Goal: Information Seeking & Learning: Find specific fact

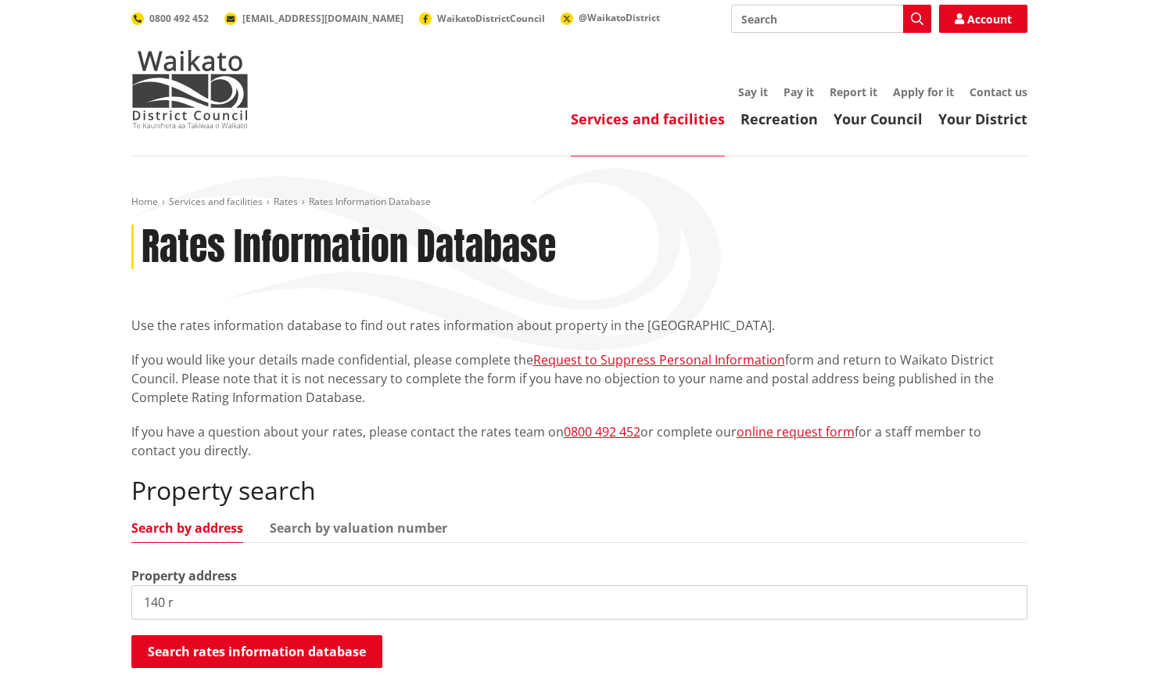
scroll to position [78, 0]
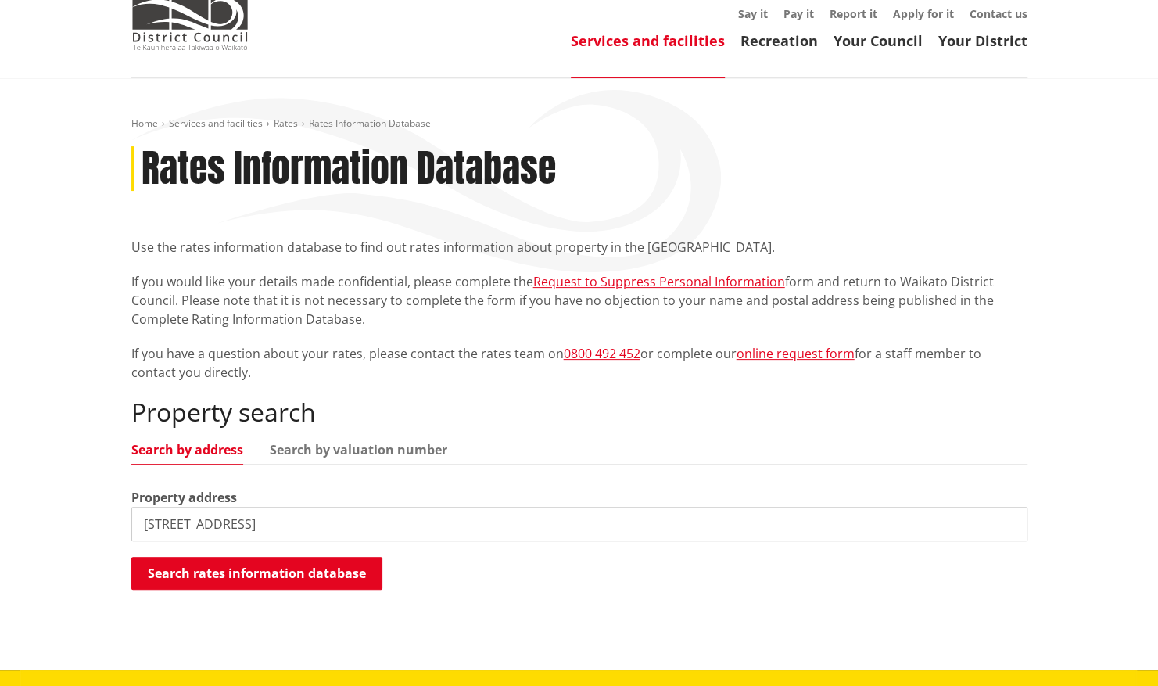
drag, startPoint x: 258, startPoint y: 526, endPoint x: 170, endPoint y: 526, distance: 88.4
click at [170, 526] on input "140 rangitahi road" at bounding box center [579, 524] width 896 height 34
type input "140 Rangitahi Road Raglan"
click at [210, 566] on button "Search rates information database" at bounding box center [256, 573] width 251 height 33
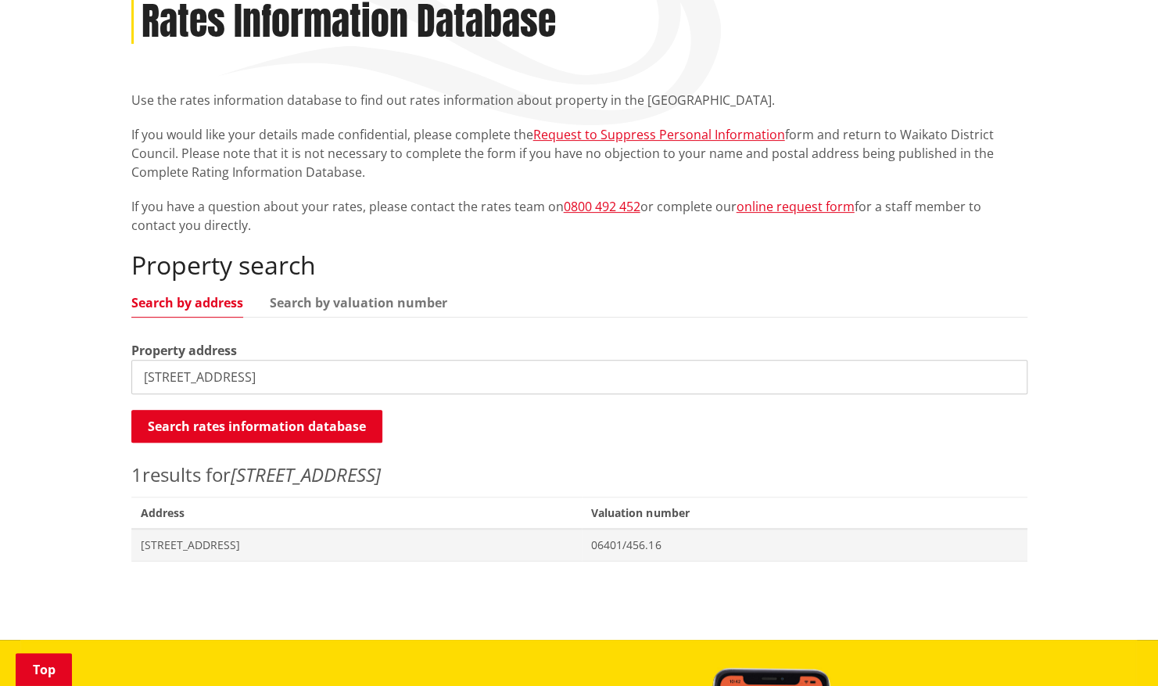
scroll to position [235, 0]
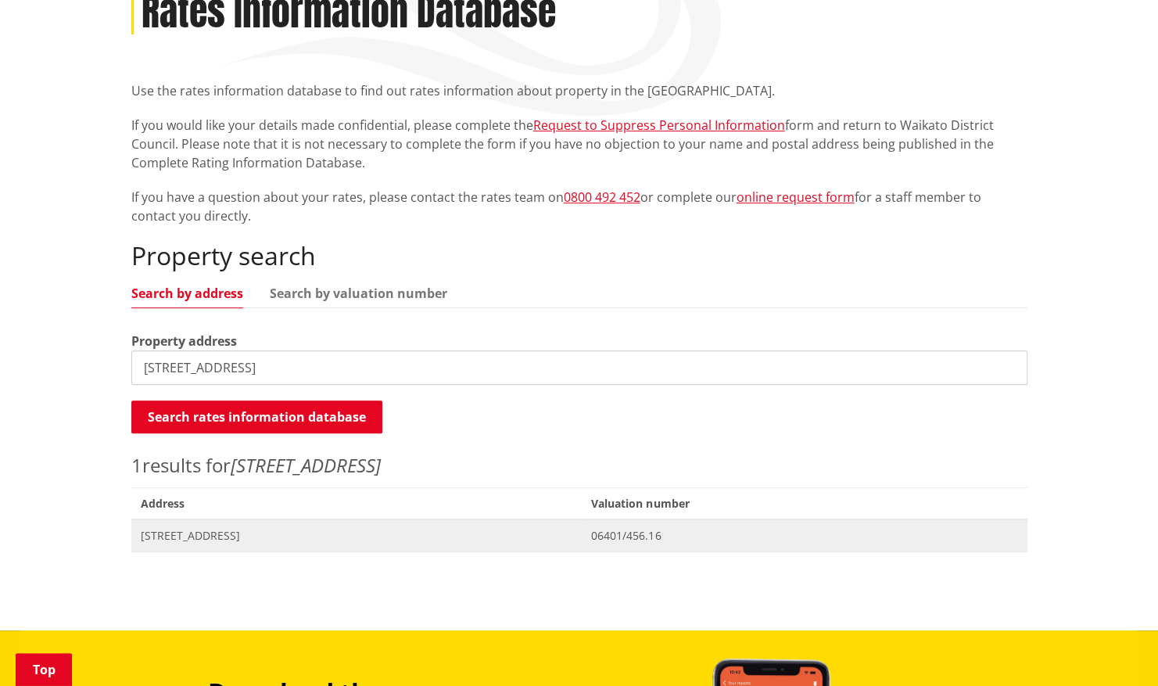
click at [343, 543] on span "Address 140 Rangitahi Road RAGLAN" at bounding box center [356, 535] width 451 height 32
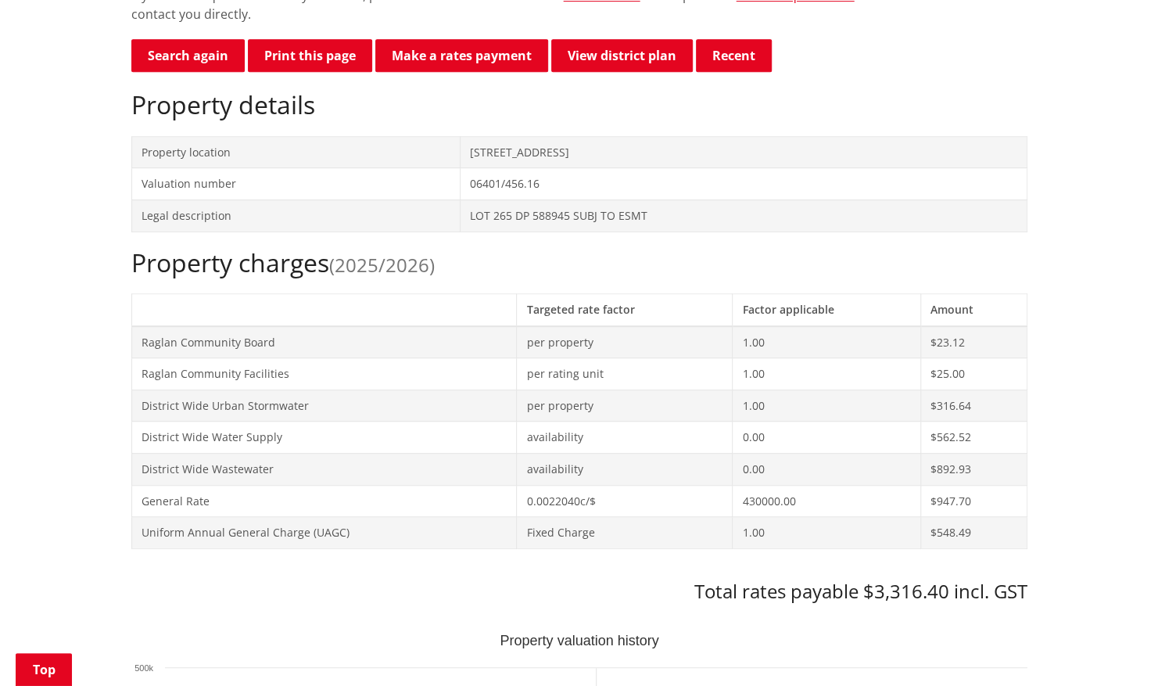
scroll to position [469, 0]
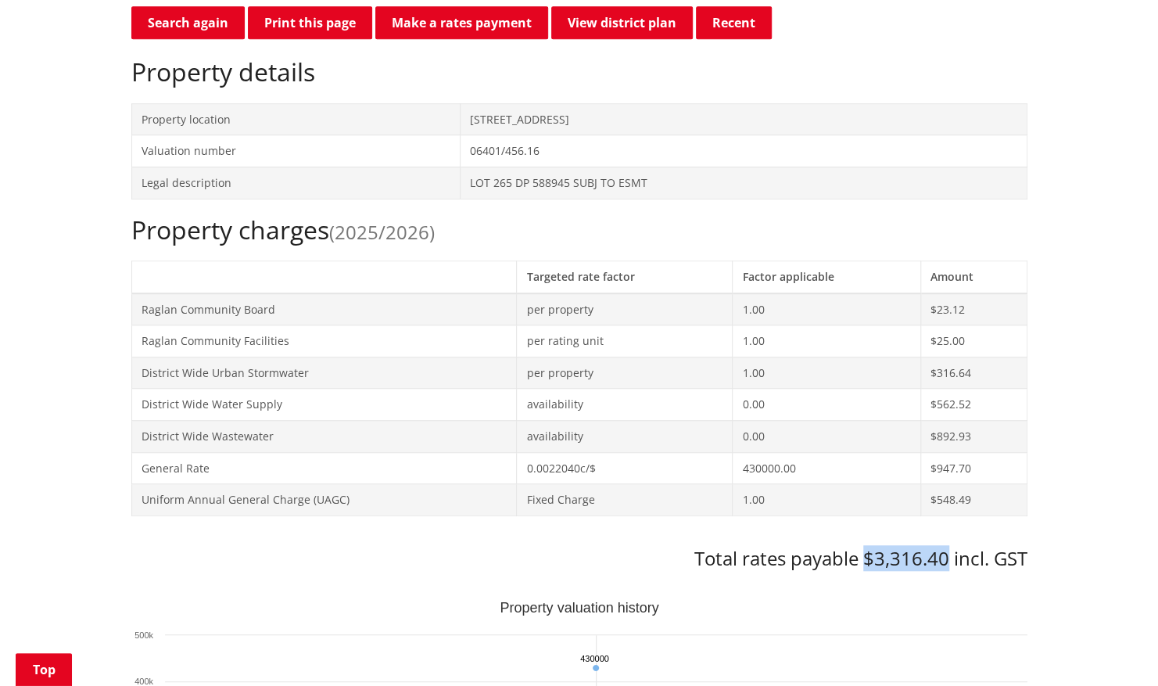
drag, startPoint x: 863, startPoint y: 557, endPoint x: 946, endPoint y: 560, distance: 83.0
click at [946, 560] on h3 "Total rates payable $3,316.40 incl. GST" at bounding box center [579, 558] width 896 height 23
copy h3 "$3,316.40"
click at [321, 25] on button "Print this page" at bounding box center [310, 22] width 124 height 33
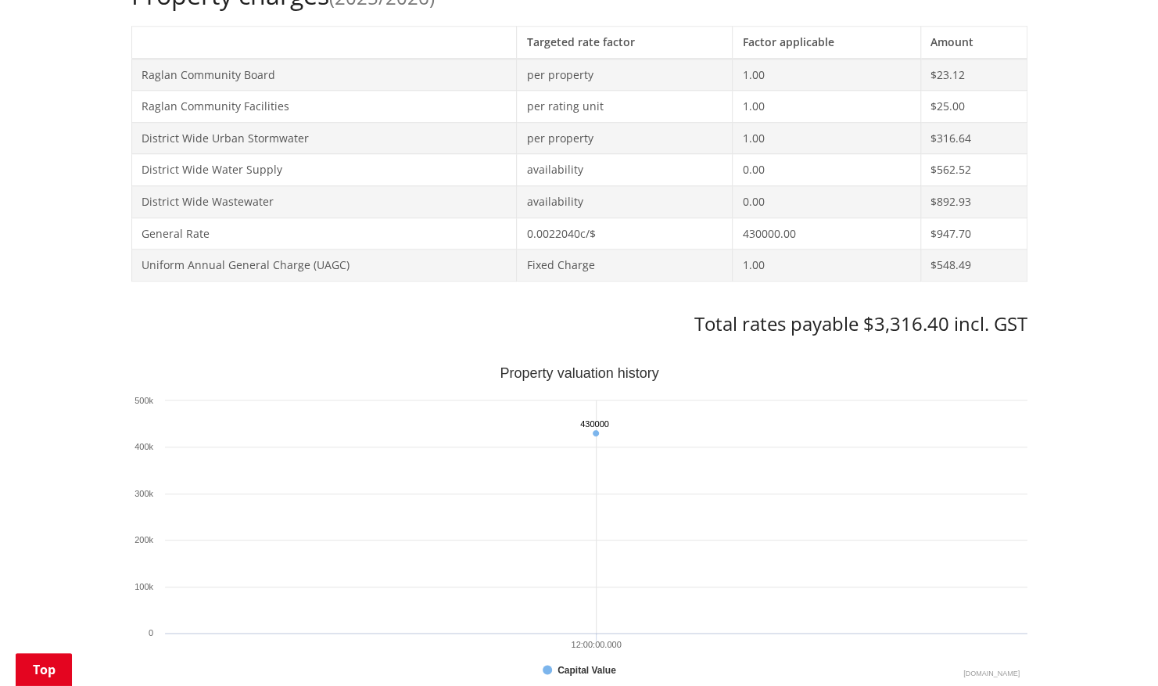
scroll to position [626, 0]
